Goal: Transaction & Acquisition: Purchase product/service

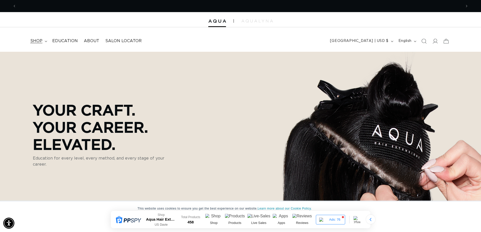
click at [41, 41] on span "shop" at bounding box center [36, 40] width 12 height 5
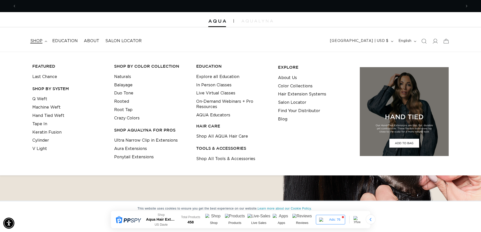
scroll to position [0, 891]
click at [41, 108] on link "Machine Weft" at bounding box center [46, 107] width 28 height 8
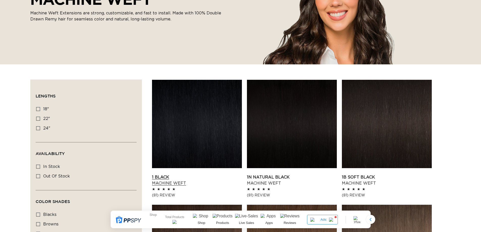
click at [181, 174] on link "1 Black Machine Weft" at bounding box center [197, 180] width 90 height 12
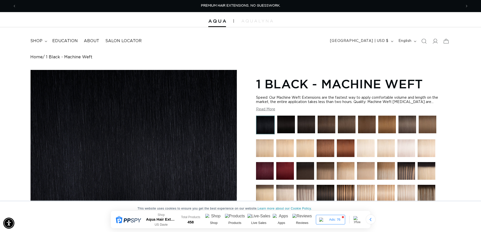
drag, startPoint x: 278, startPoint y: 92, endPoint x: 432, endPoint y: 101, distance: 154.6
click at [432, 101] on section "1 Black - Machine Weft Speed: Our Machine Weft Extensions are the fastest way t…" at bounding box center [353, 205] width 195 height 260
click at [440, 100] on div "Speed: Our Machine Weft Extensions are the fastest way to apply comfortable vol…" at bounding box center [353, 100] width 195 height 9
click at [267, 109] on button "Read More" at bounding box center [265, 109] width 19 height 4
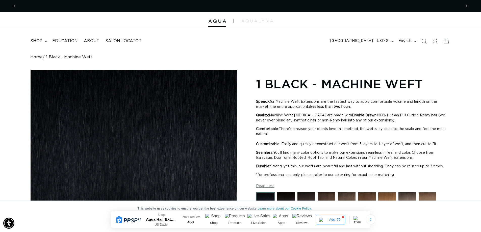
scroll to position [0, 891]
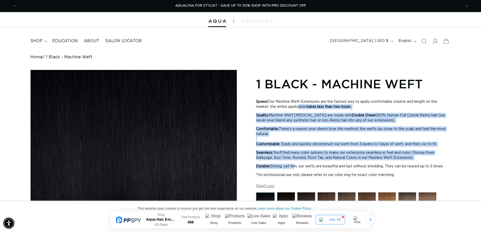
drag, startPoint x: 298, startPoint y: 108, endPoint x: 295, endPoint y: 161, distance: 53.1
click at [295, 162] on div "Speed: Our Machine Weft Extensions are the fastest way to apply comfortable vol…" at bounding box center [353, 138] width 195 height 85
